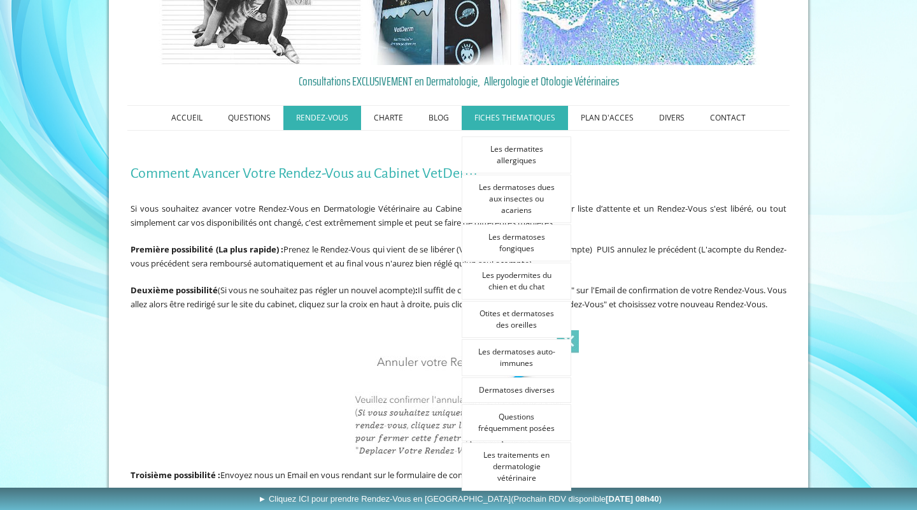
scroll to position [100, 0]
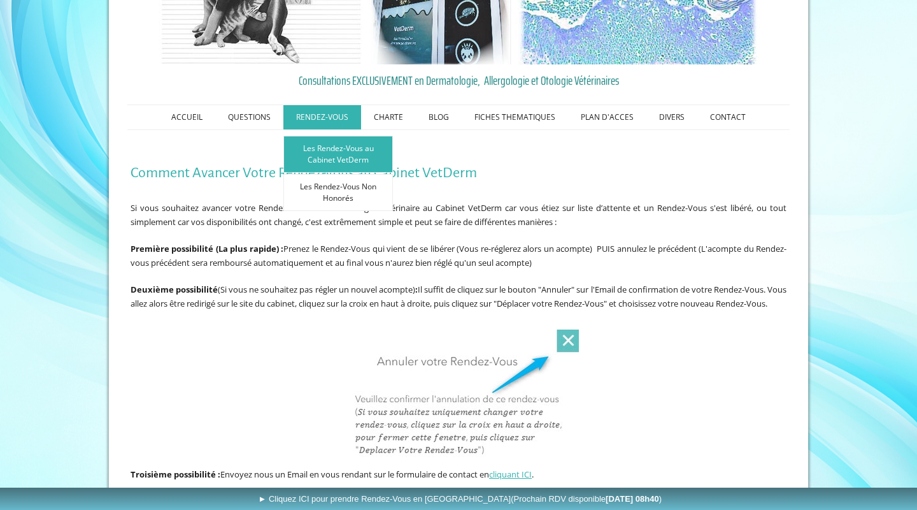
click at [350, 155] on link "Les Rendez-Vous au Cabinet VetDerm" at bounding box center [338, 154] width 110 height 37
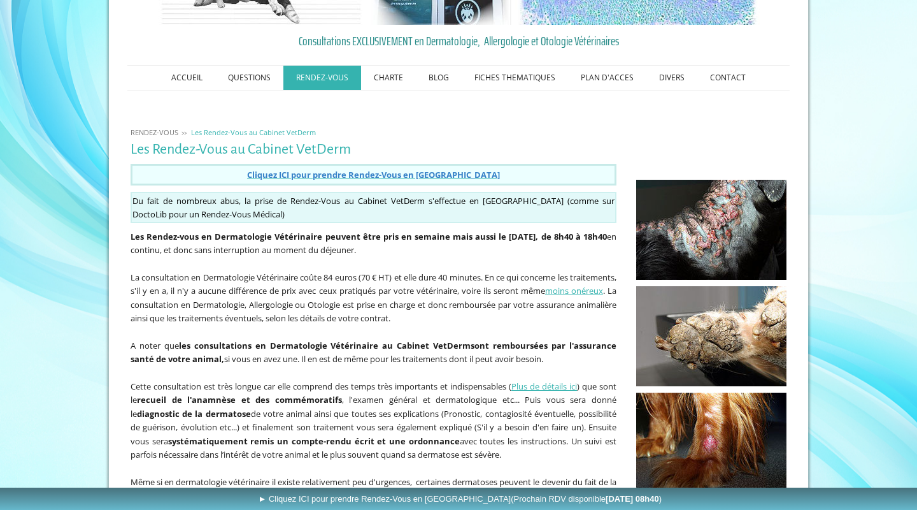
scroll to position [145, 0]
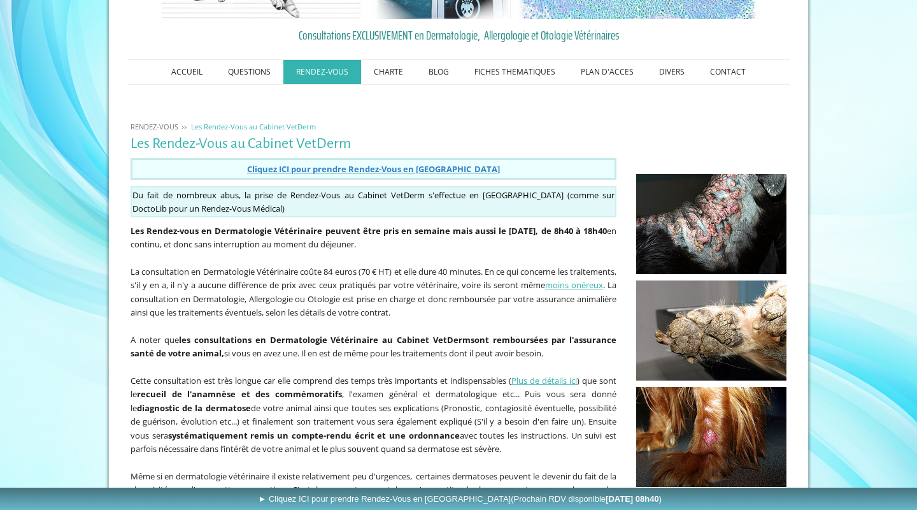
click at [374, 167] on span "Cliquez ICI pour prendre Rendez-Vous en Ligne" at bounding box center [373, 168] width 253 height 11
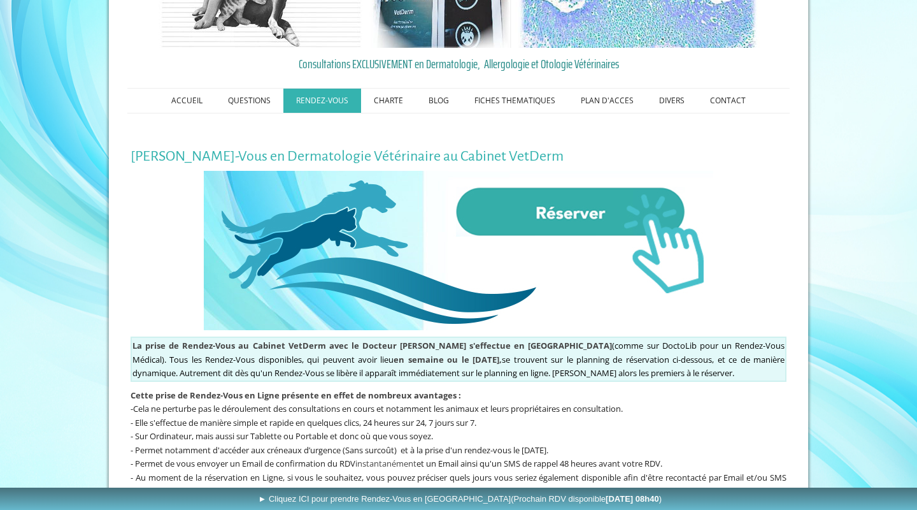
scroll to position [120, 0]
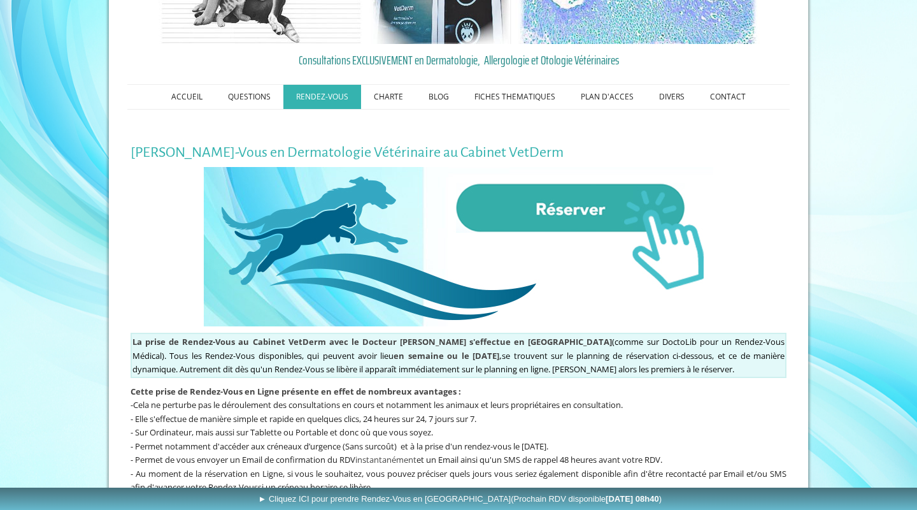
click at [559, 211] on img at bounding box center [459, 246] width 510 height 159
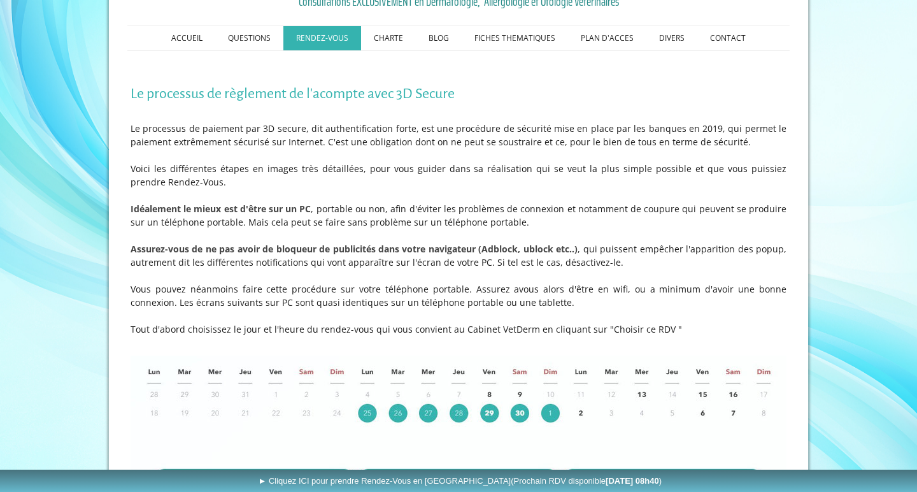
scroll to position [180, 0]
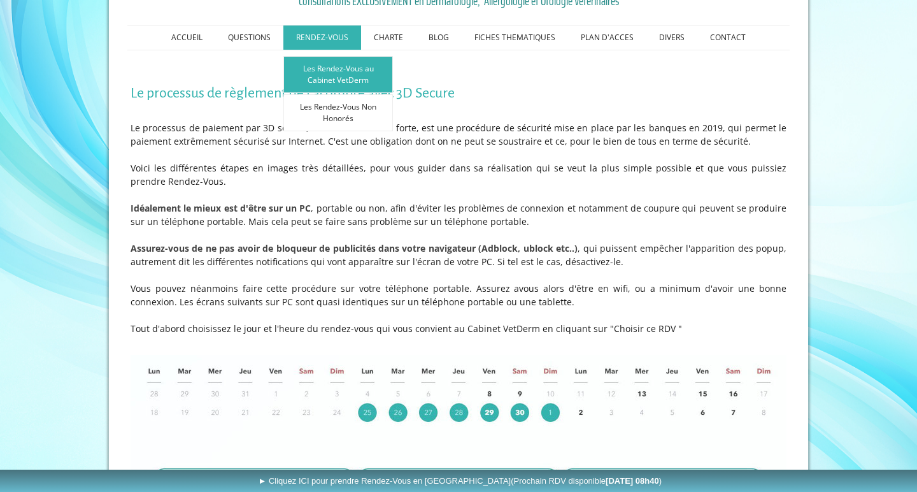
click at [338, 76] on link "Les Rendez-Vous au Cabinet VetDerm" at bounding box center [338, 74] width 110 height 37
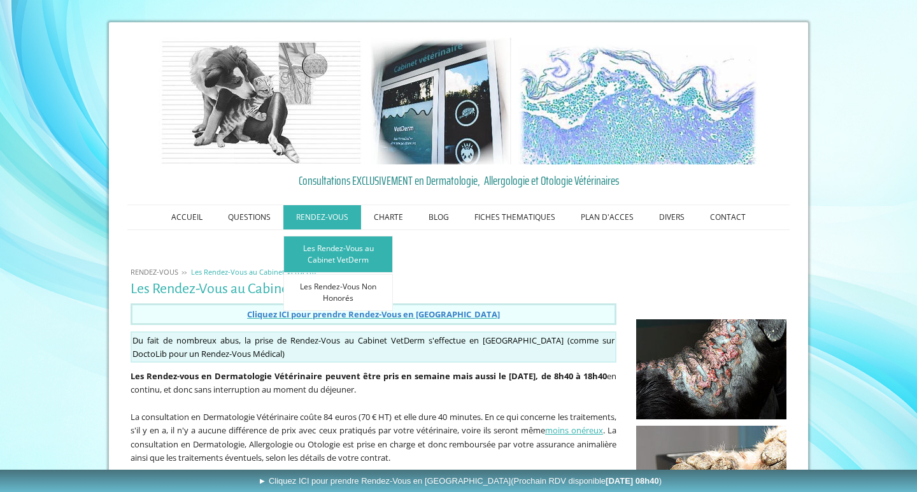
click at [345, 245] on link "Les Rendez-Vous au Cabinet VetDerm" at bounding box center [338, 254] width 110 height 37
click at [324, 253] on link "Les Rendez-Vous au Cabinet VetDerm" at bounding box center [338, 254] width 110 height 37
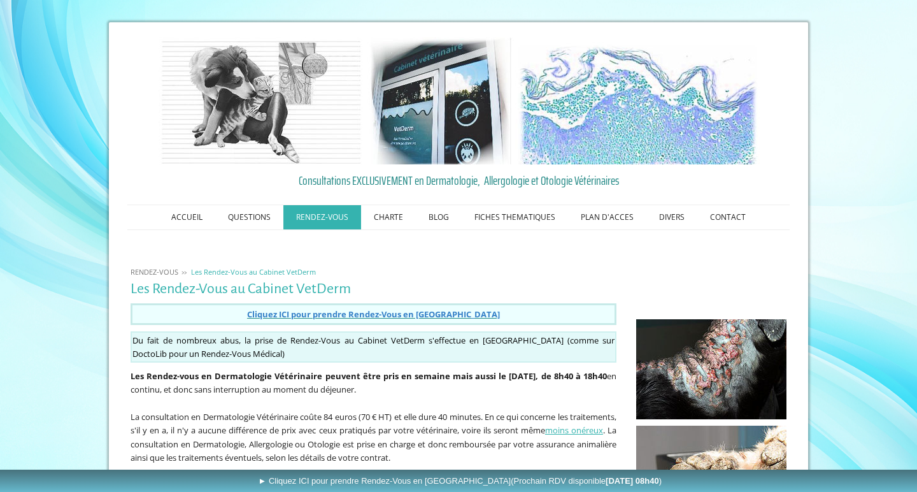
click at [350, 315] on span "Cliquez ICI pour prendre Rendez-Vous en [GEOGRAPHIC_DATA]" at bounding box center [373, 313] width 253 height 11
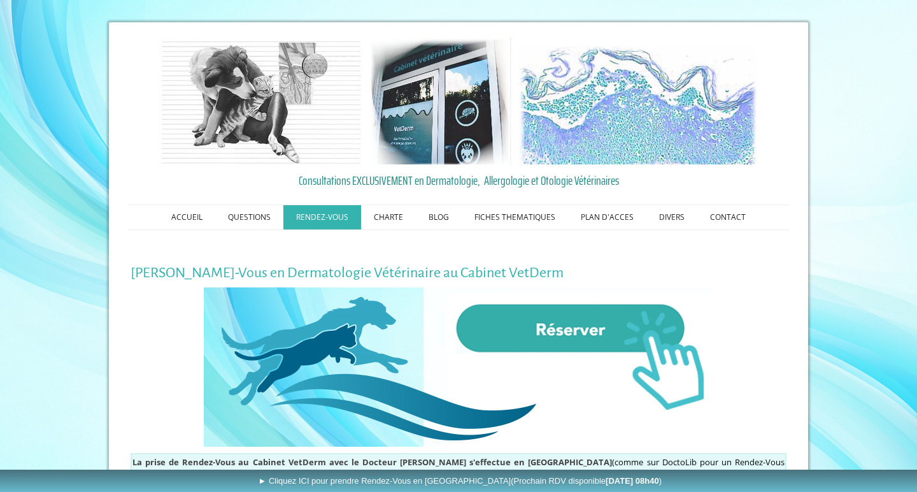
click at [563, 335] on img at bounding box center [459, 366] width 510 height 159
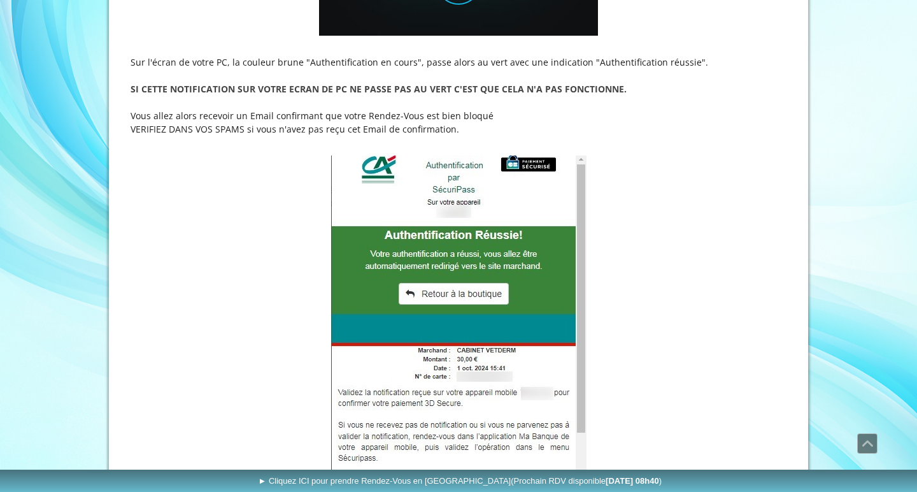
scroll to position [5800, 0]
